Goal: Transaction & Acquisition: Purchase product/service

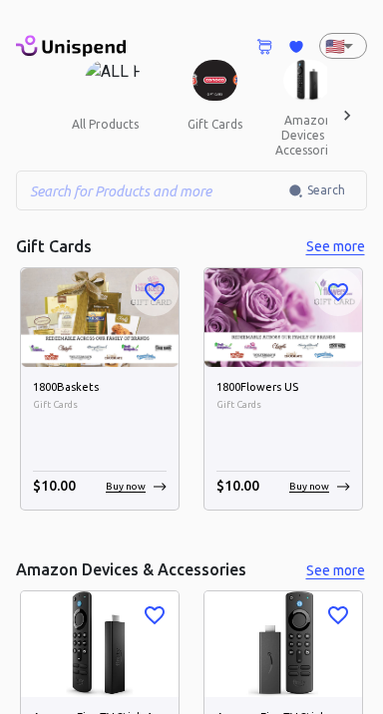
click at [21, 406] on div "1800Baskets Gift Cards $ 10.00 Buy now" at bounding box center [100, 438] width 158 height 143
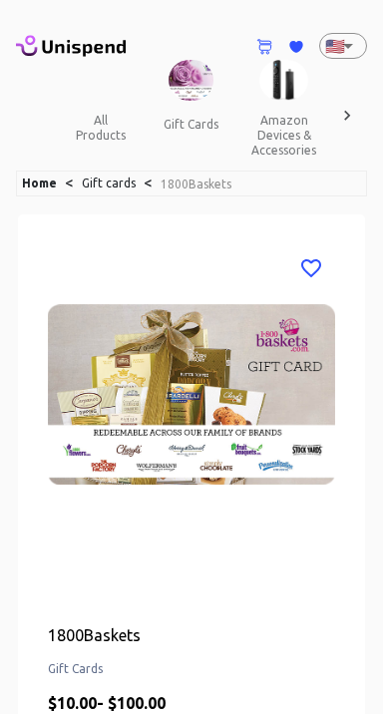
click at [351, 43] on body "0 Cart 0 Favorites 🇺🇸 US ​ all products gift cards amazon devices & accessories…" at bounding box center [191, 721] width 383 height 1443
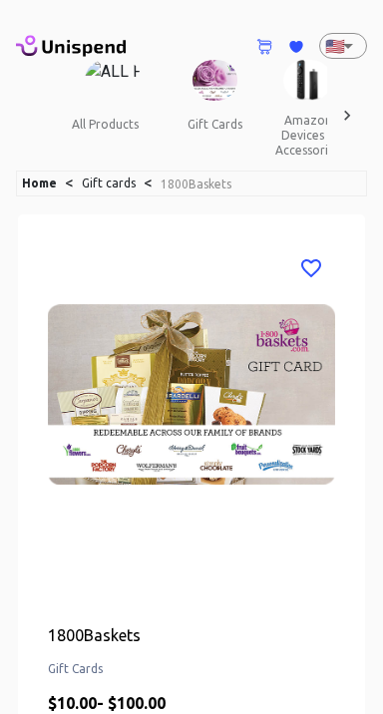
click at [347, 50] on body "0 Cart 0 Favorites 🇺🇸 US ​ all products gift cards amazon devices & accessories…" at bounding box center [191, 721] width 383 height 1443
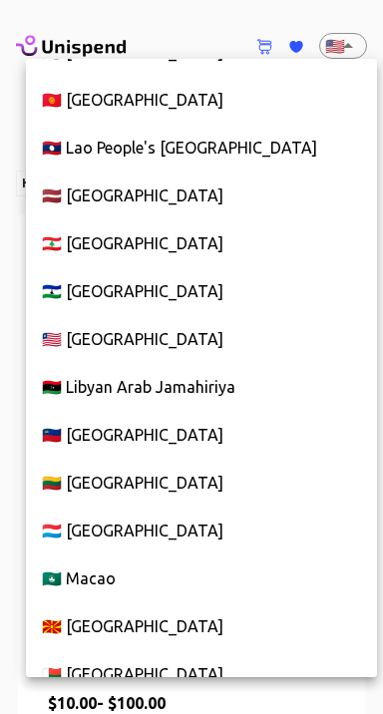
scroll to position [5635, 0]
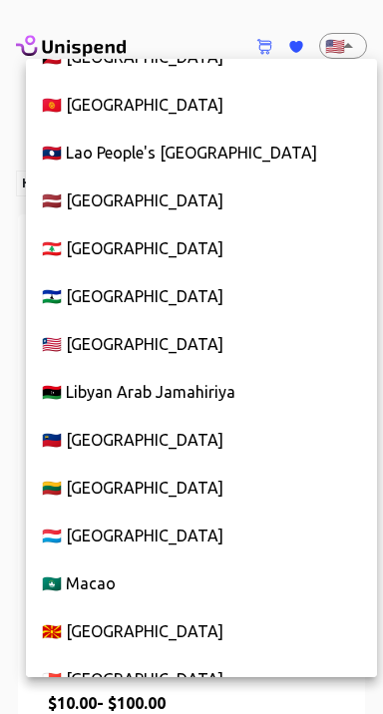
click at [90, 195] on li "🇱🇻 [GEOGRAPHIC_DATA]" at bounding box center [201, 201] width 351 height 48
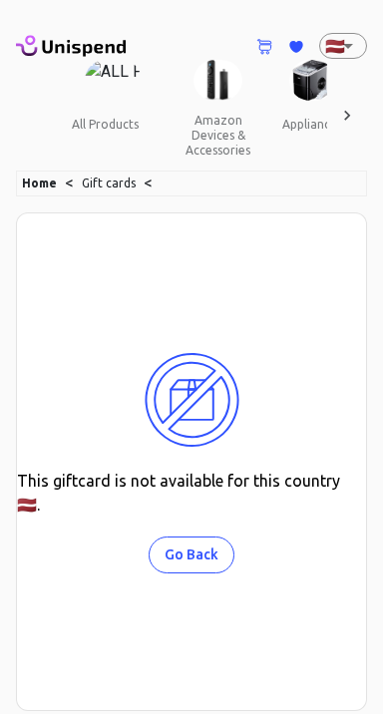
click at [112, 88] on img at bounding box center [113, 80] width 57 height 41
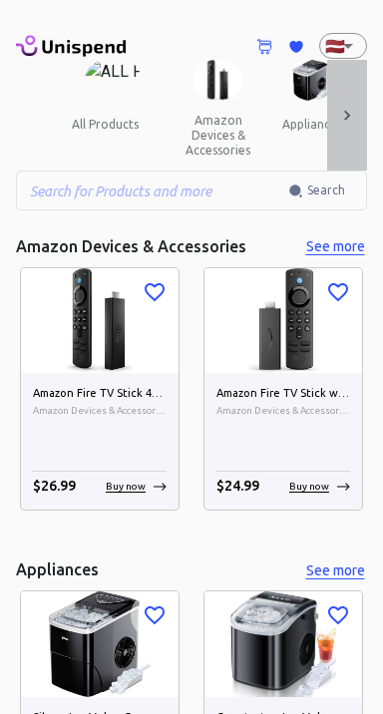
click at [346, 110] on icon at bounding box center [347, 116] width 20 height 20
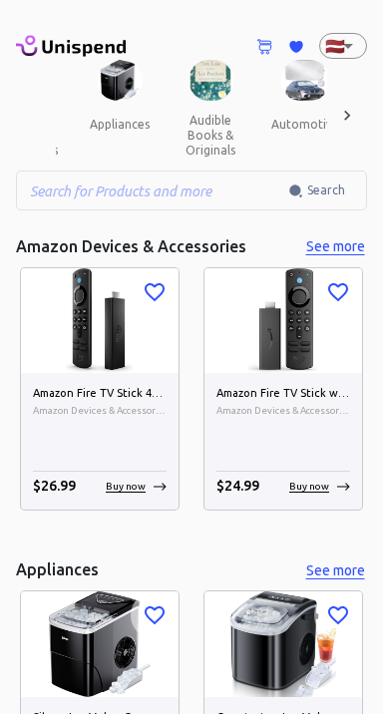
scroll to position [0, 207]
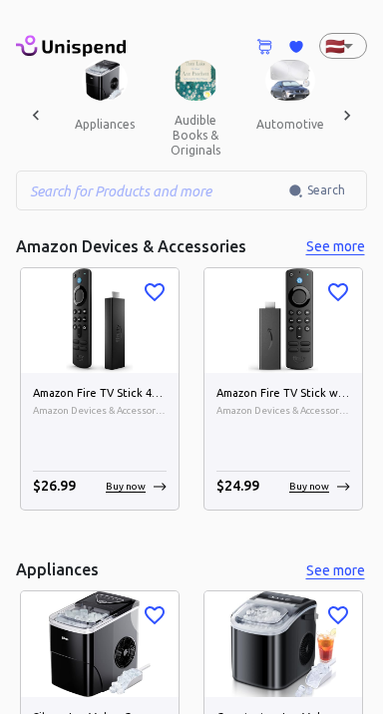
click at [351, 117] on icon at bounding box center [347, 116] width 20 height 20
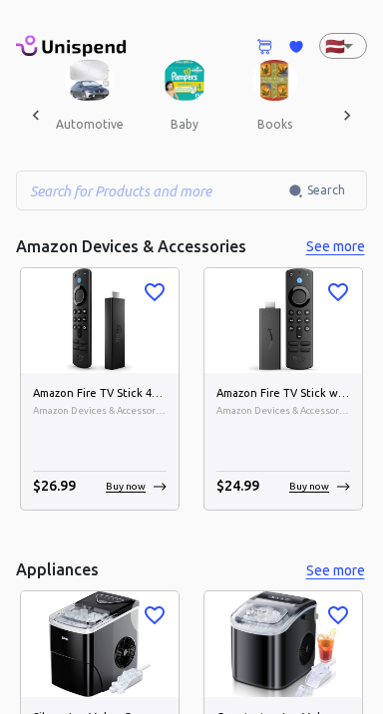
scroll to position [0, 415]
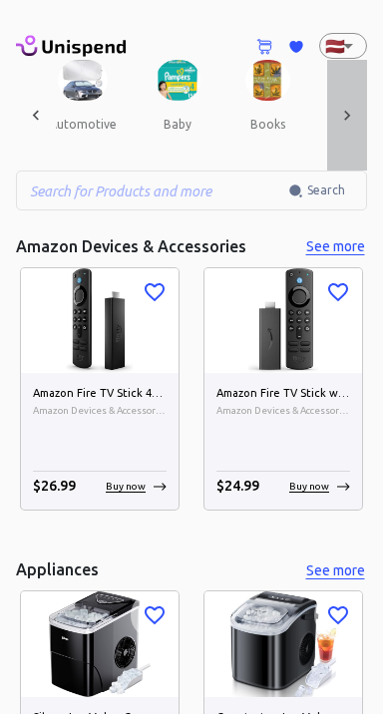
click at [352, 118] on icon at bounding box center [347, 116] width 20 height 20
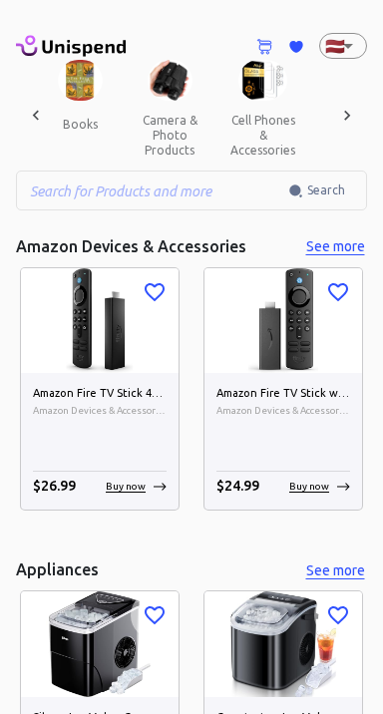
scroll to position [0, 622]
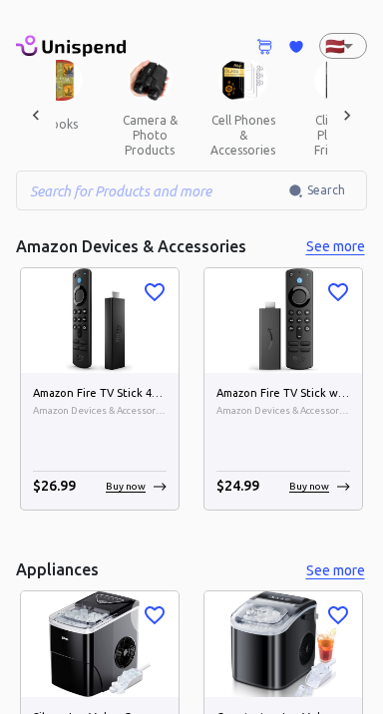
click at [353, 112] on icon at bounding box center [347, 116] width 20 height 20
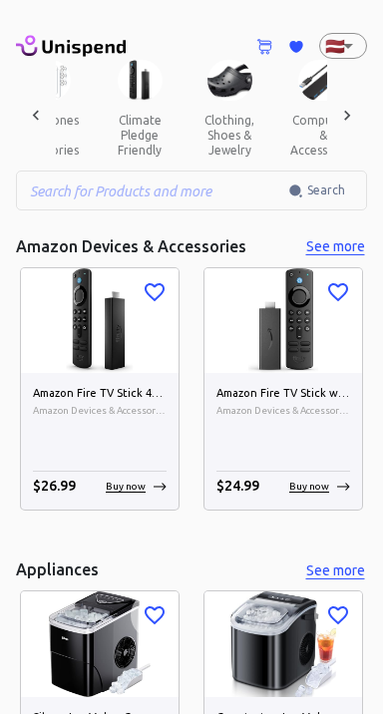
scroll to position [0, 830]
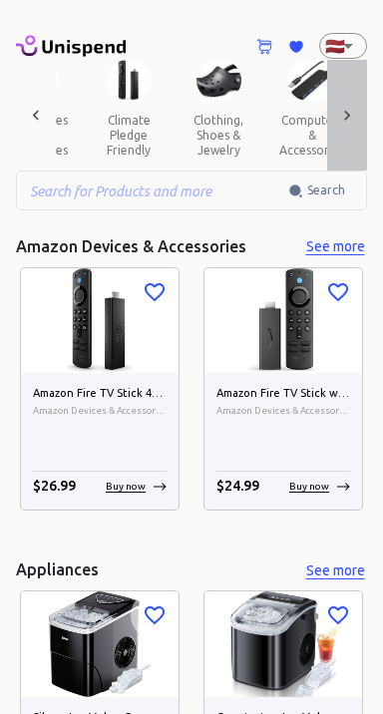
click at [356, 113] on icon at bounding box center [347, 116] width 20 height 20
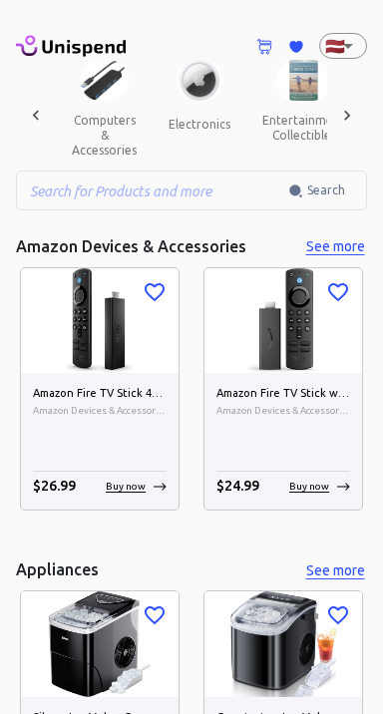
click at [357, 114] on div at bounding box center [347, 115] width 40 height 111
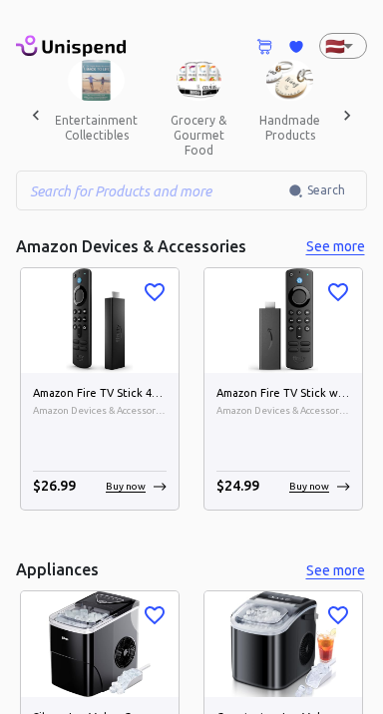
click at [359, 111] on div at bounding box center [347, 115] width 40 height 111
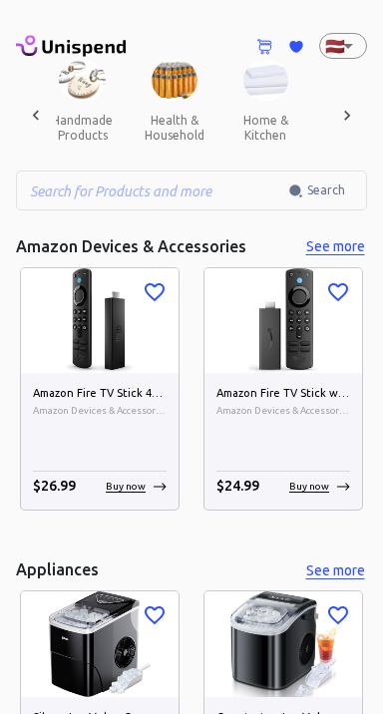
click at [358, 119] on div at bounding box center [347, 115] width 40 height 111
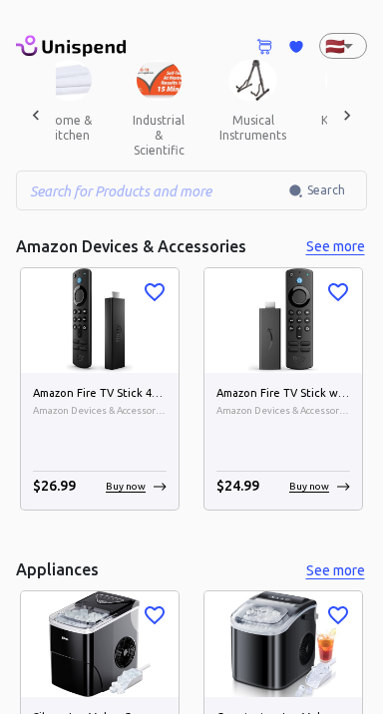
scroll to position [0, 1659]
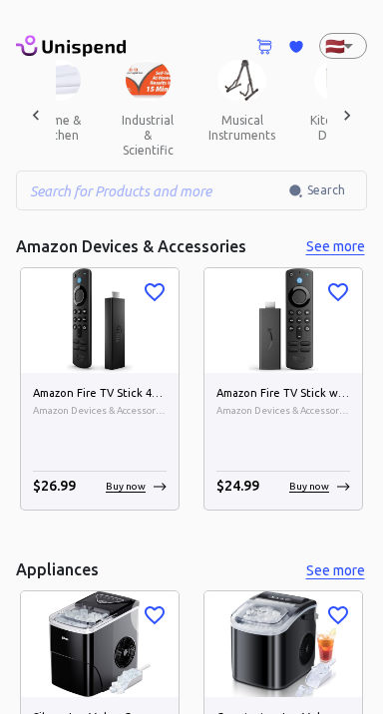
click at [355, 116] on icon at bounding box center [347, 116] width 20 height 20
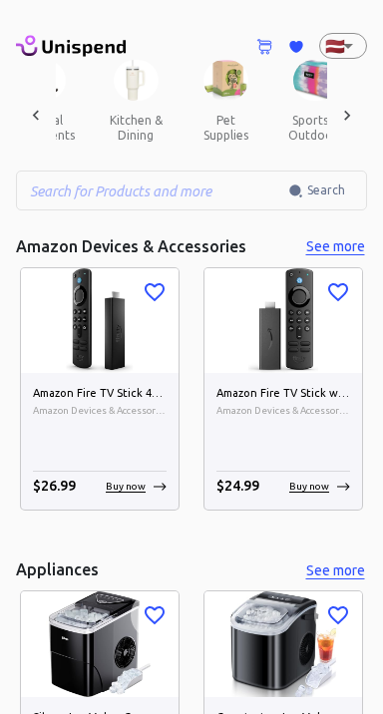
scroll to position [0, 1867]
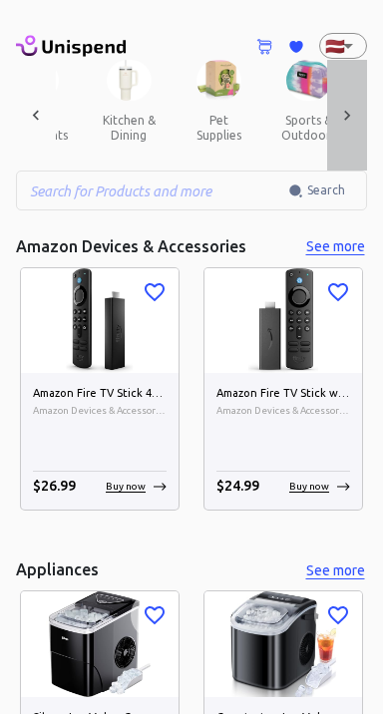
click at [357, 118] on div at bounding box center [347, 115] width 40 height 111
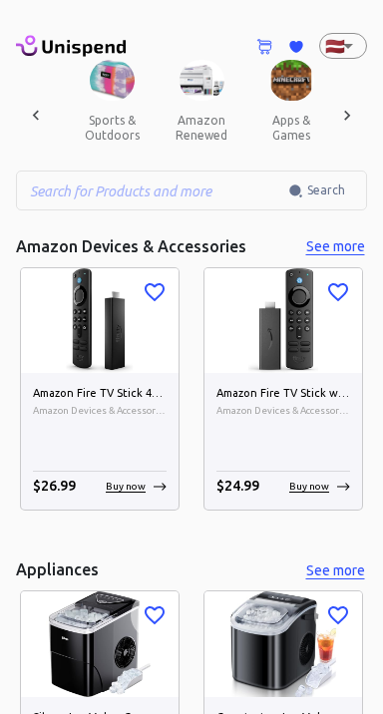
scroll to position [0, 2074]
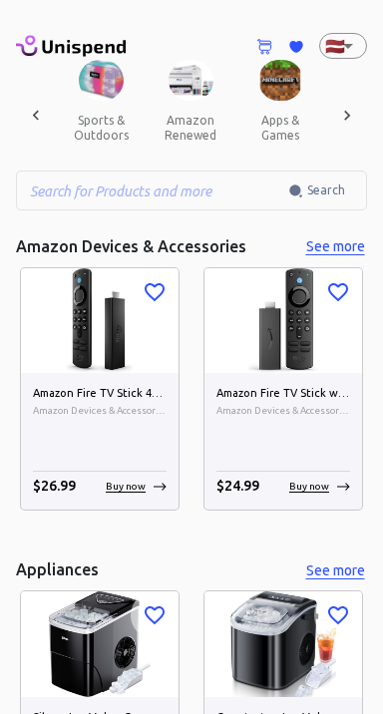
click at [260, 101] on button "apps & games" at bounding box center [280, 128] width 90 height 54
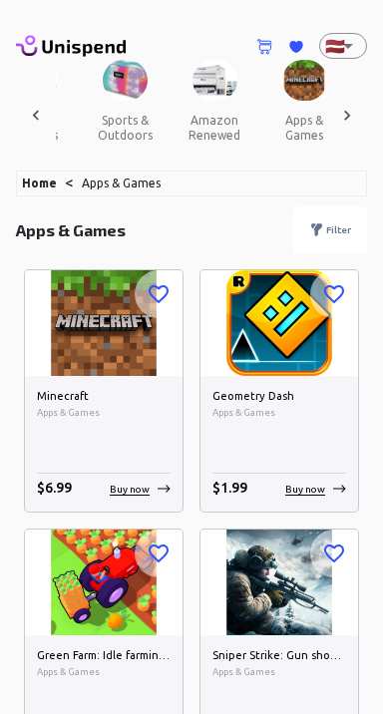
click at [341, 217] on div "Filter" at bounding box center [330, 229] width 74 height 47
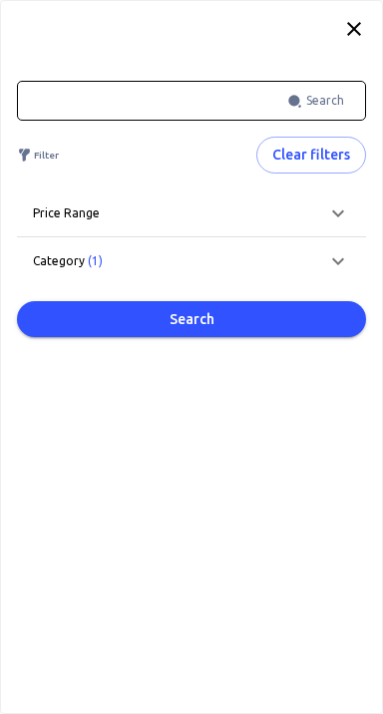
click at [345, 259] on icon at bounding box center [338, 261] width 24 height 24
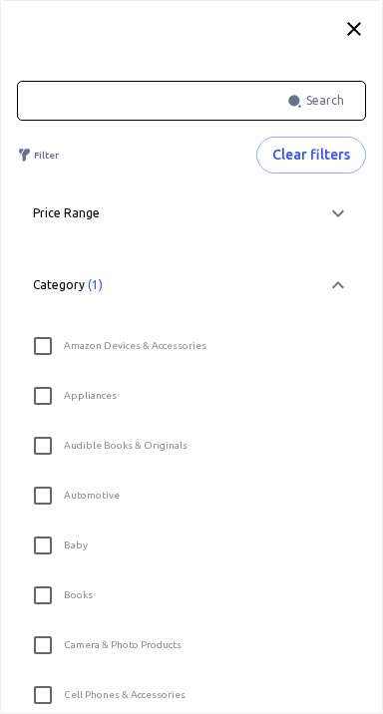
click at [353, 21] on icon at bounding box center [354, 29] width 24 height 24
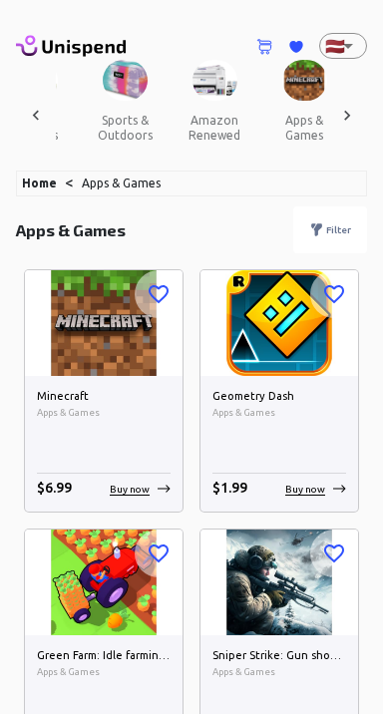
click at [347, 107] on icon at bounding box center [347, 116] width 20 height 20
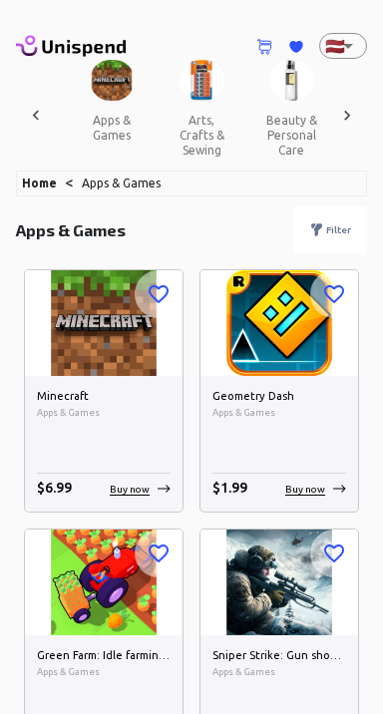
scroll to position [0, 2258]
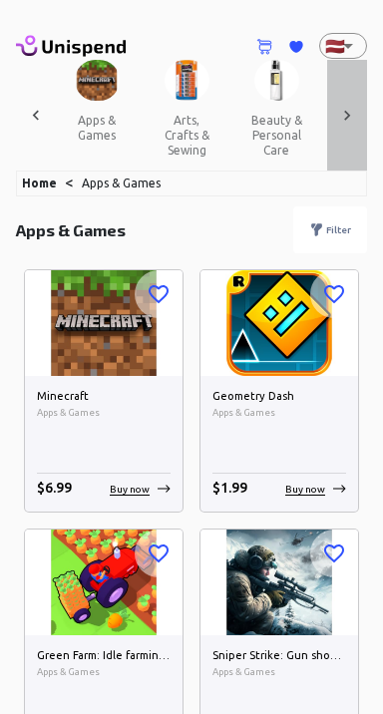
click at [353, 110] on icon at bounding box center [347, 116] width 20 height 20
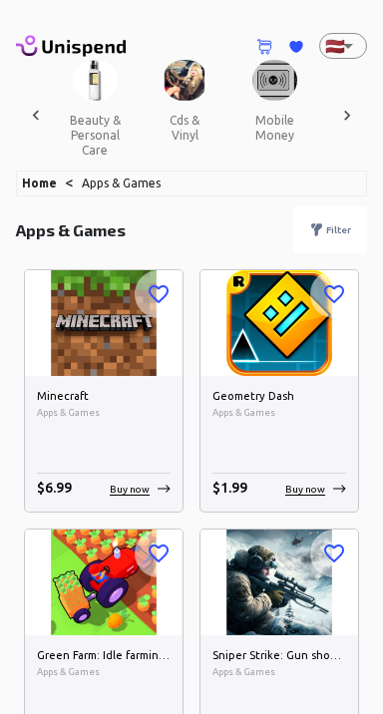
scroll to position [0, 2465]
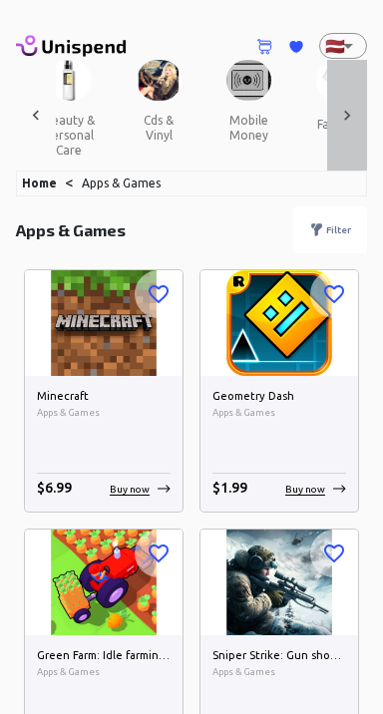
click at [347, 114] on icon at bounding box center [347, 116] width 20 height 20
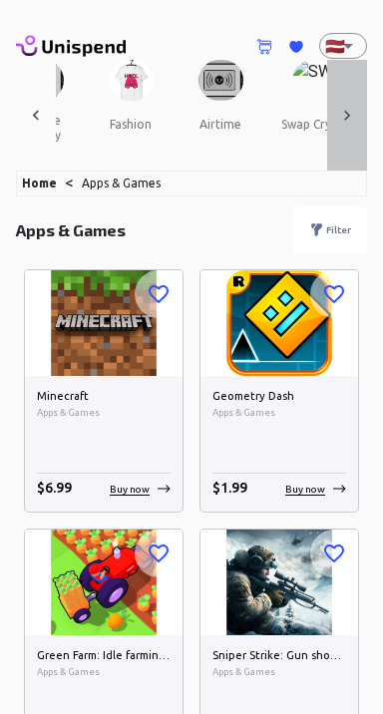
click at [351, 107] on icon at bounding box center [347, 116] width 20 height 20
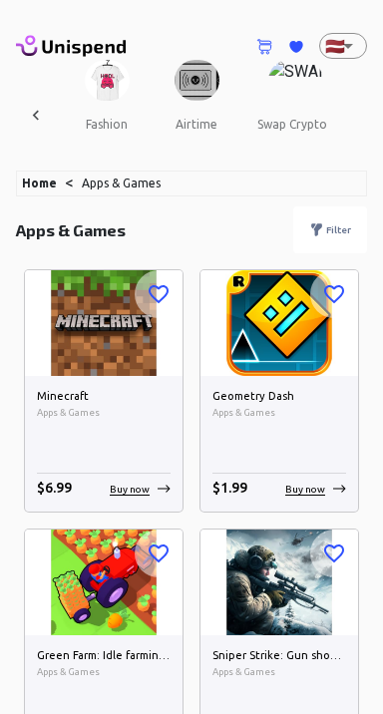
click at [279, 112] on button "swap crypto" at bounding box center [292, 125] width 102 height 48
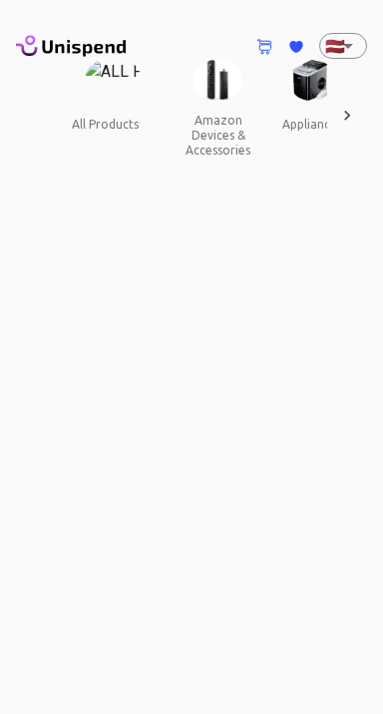
click at [107, 102] on button "all products" at bounding box center [105, 125] width 99 height 48
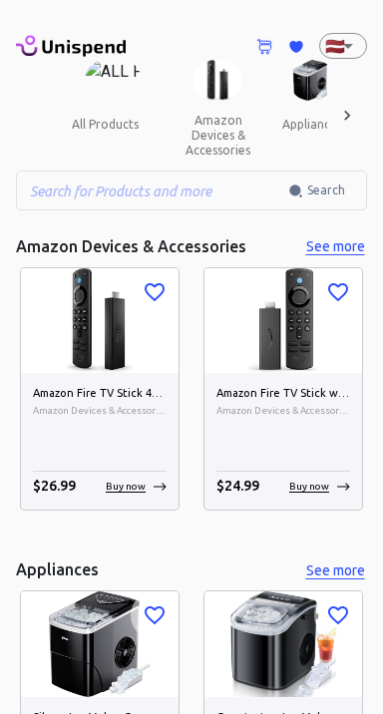
click at [225, 132] on button "amazon devices & accessories" at bounding box center [218, 135] width 97 height 69
